Goal: Register for event/course

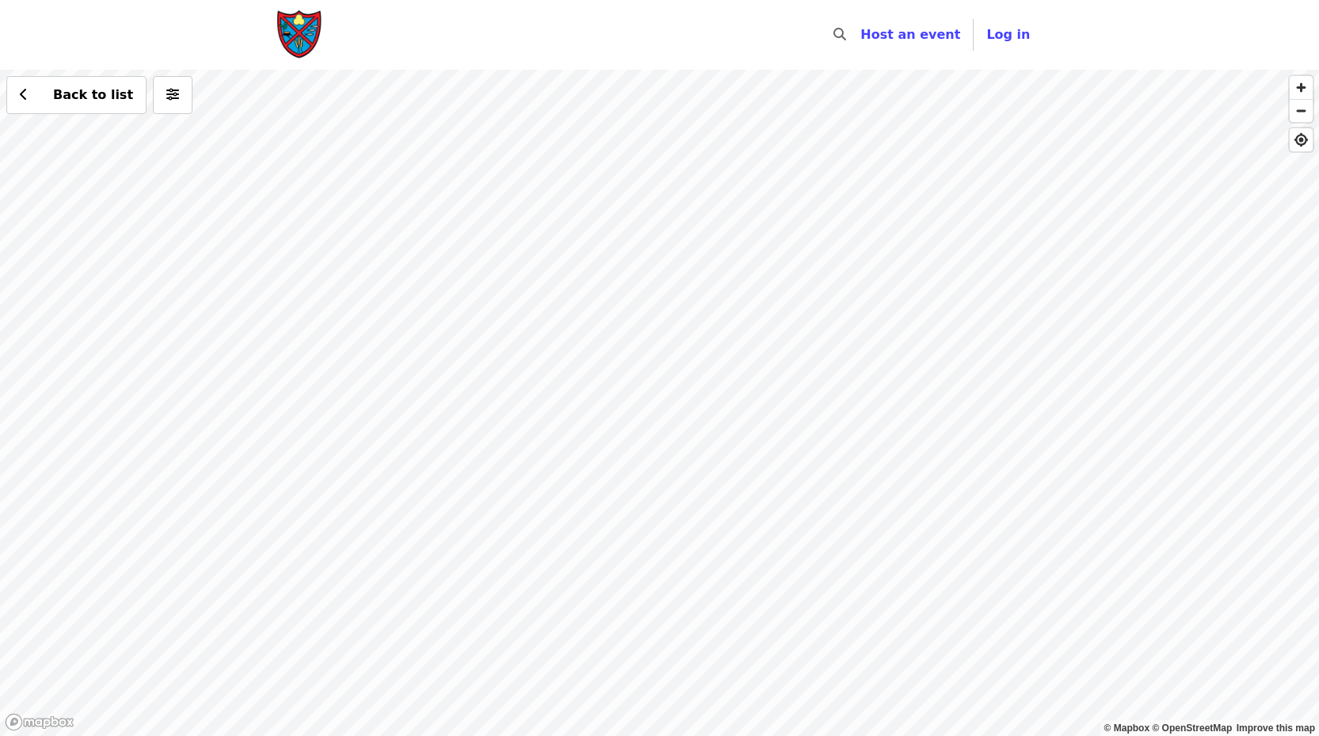
click at [825, 448] on div "Back to list" at bounding box center [659, 403] width 1319 height 666
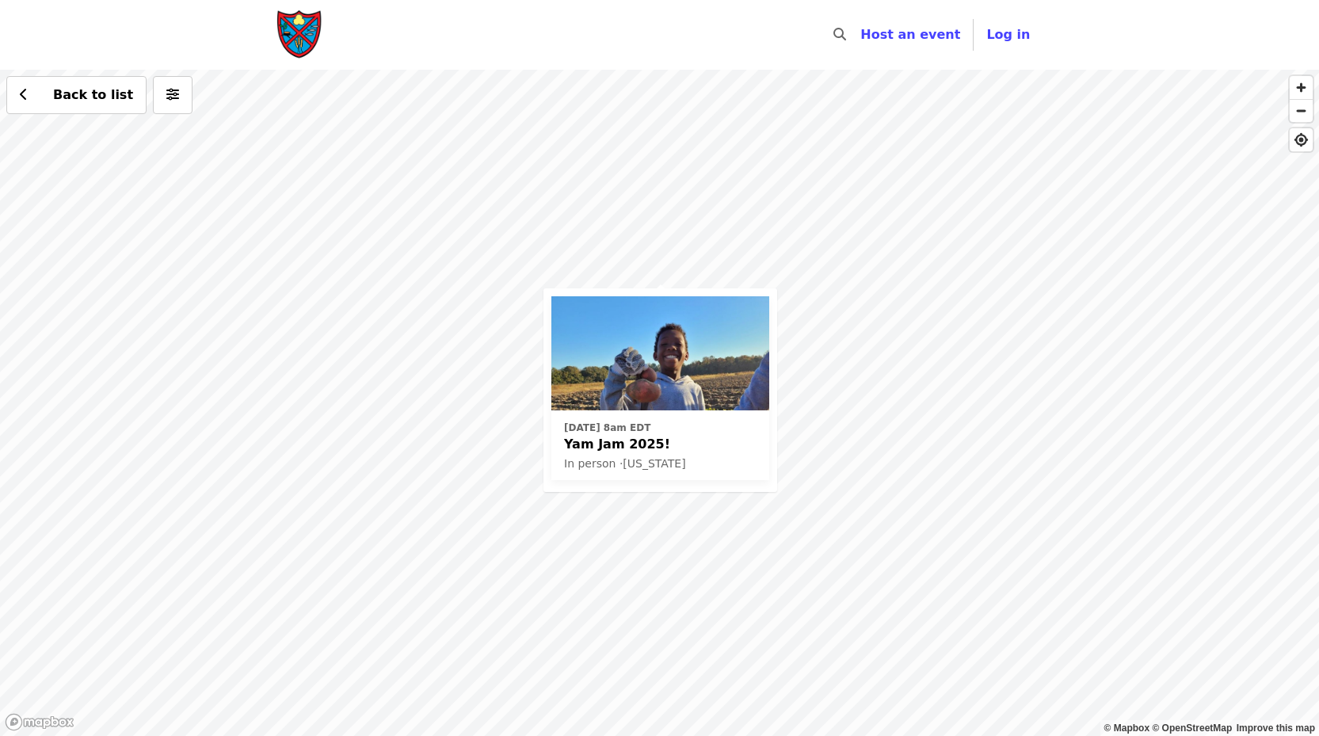
click at [619, 448] on span "Yam Jam 2025!" at bounding box center [660, 444] width 193 height 19
click at [1032, 309] on div "Sat, Oct 4 @ 8am EDT Yam Jam 2025! In person · North Carolina Back to list" at bounding box center [659, 403] width 1319 height 666
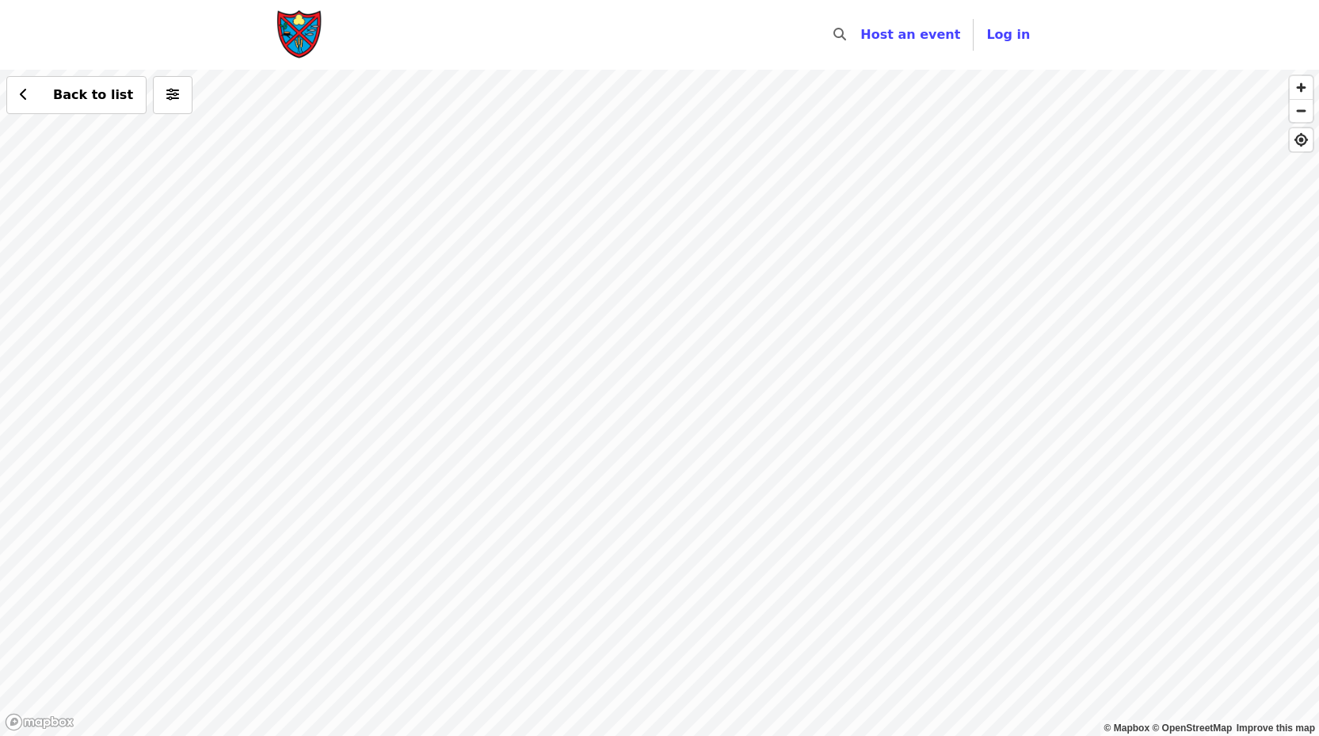
click at [769, 252] on div "Back to list" at bounding box center [659, 403] width 1319 height 666
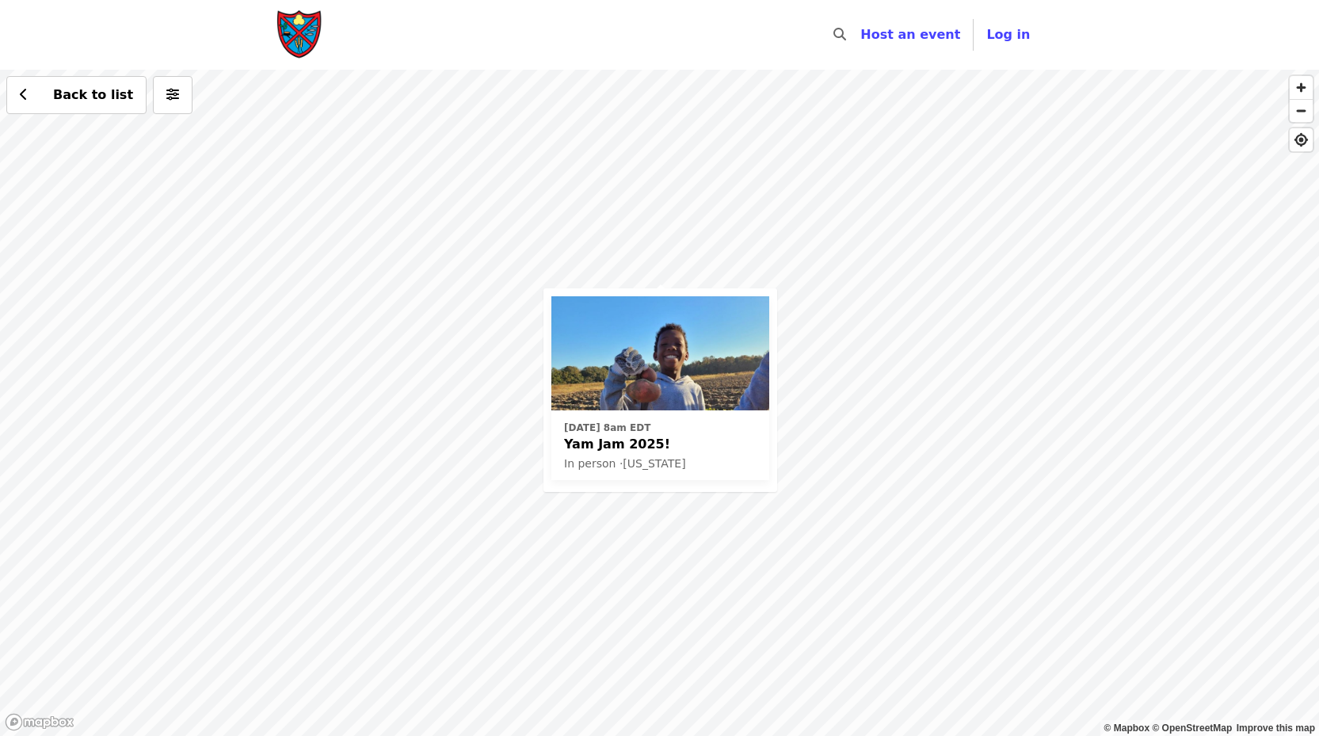
click at [627, 443] on span "Yam Jam 2025!" at bounding box center [660, 444] width 193 height 19
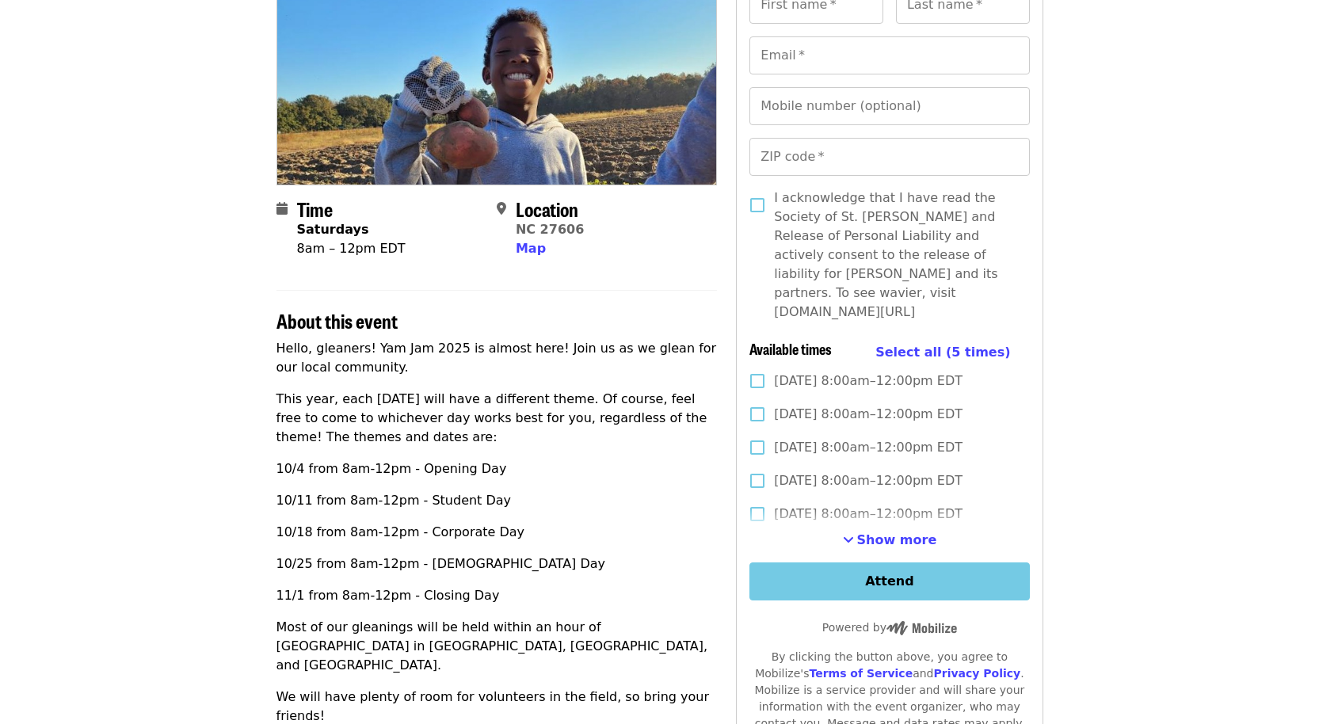
scroll to position [238, 0]
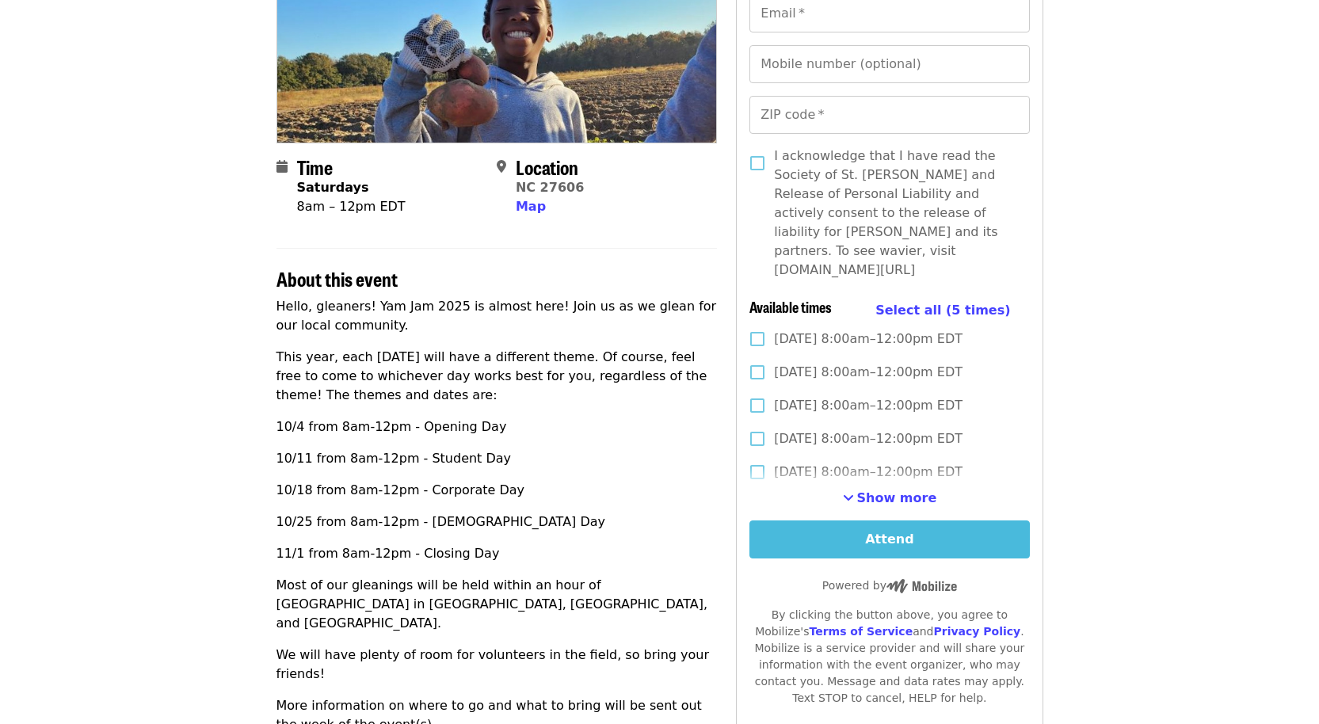
click at [878, 522] on button "Attend" at bounding box center [890, 540] width 280 height 38
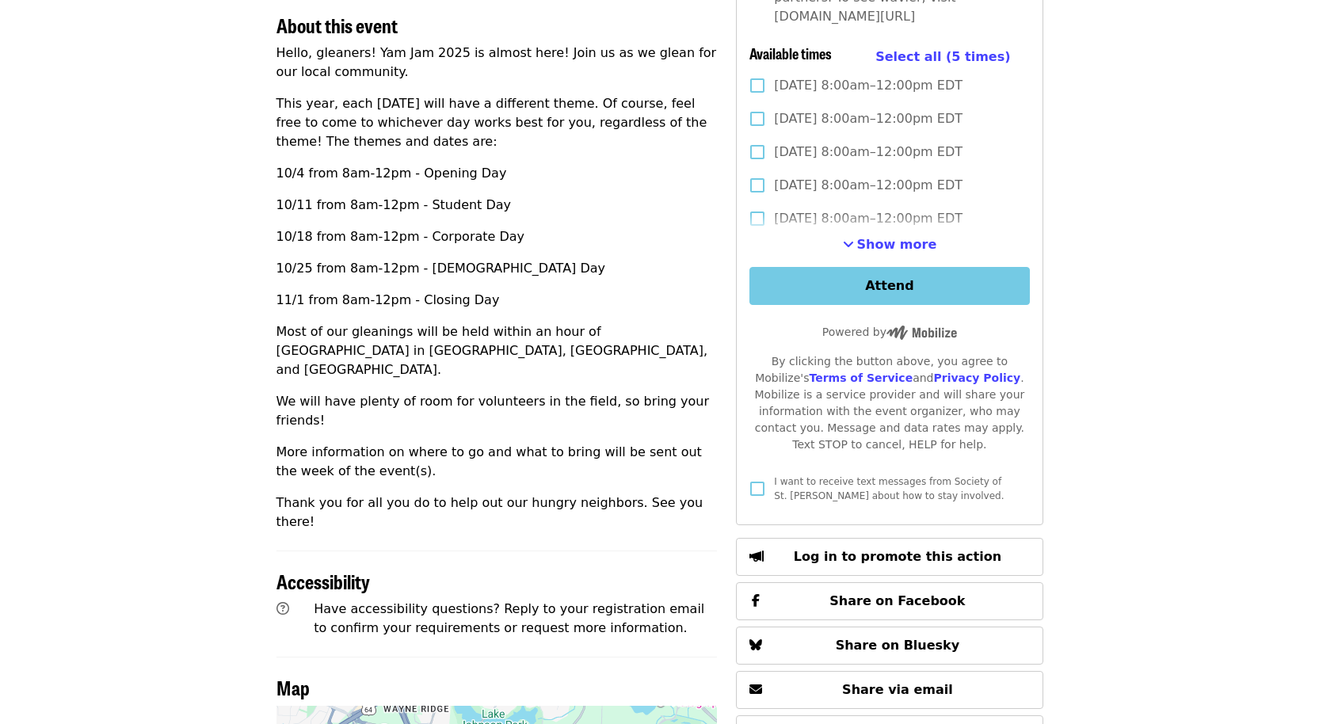
scroll to position [498, 0]
